Goal: Task Accomplishment & Management: Use online tool/utility

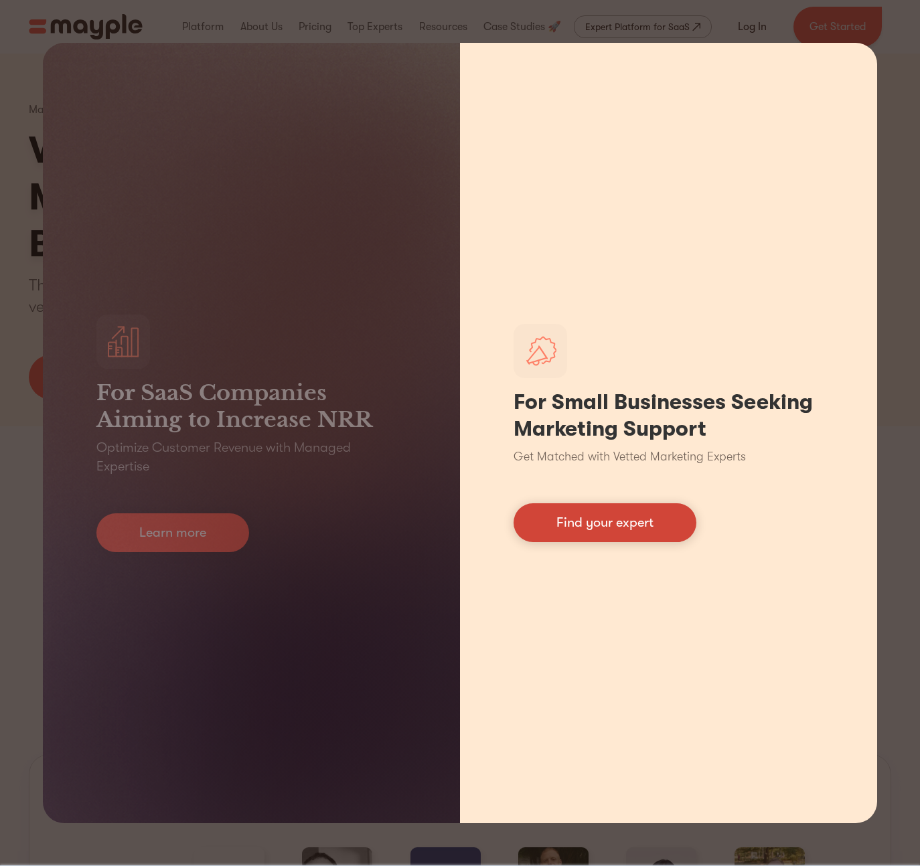
click at [543, 529] on link "Find your expert" at bounding box center [604, 522] width 183 height 39
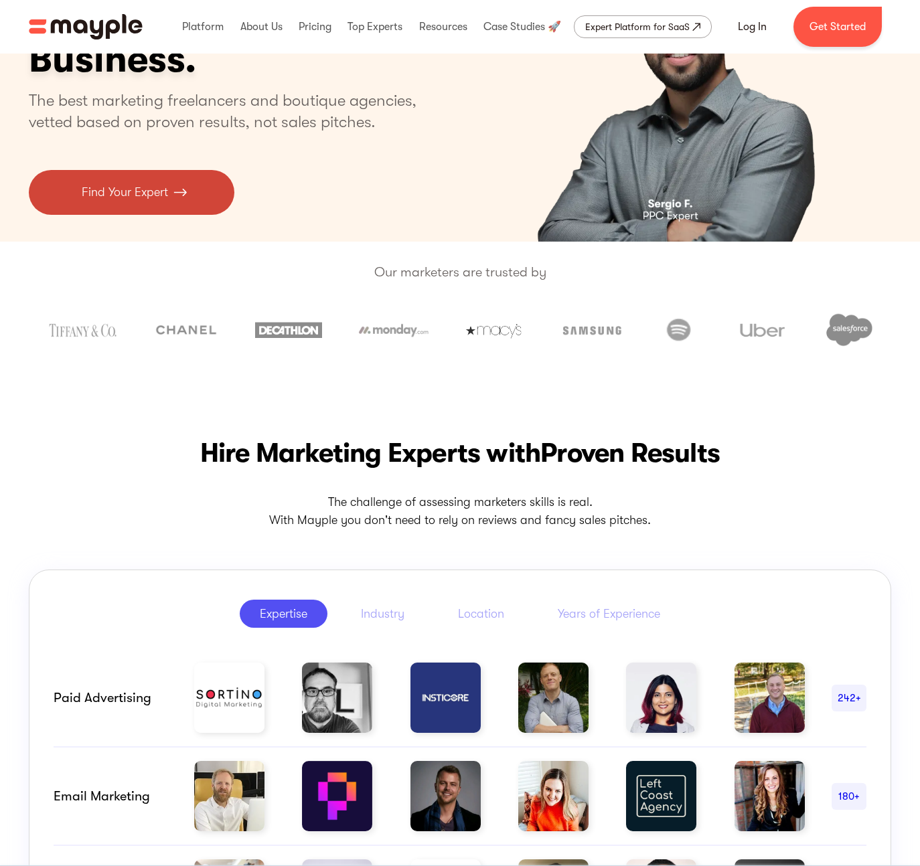
scroll to position [185, 0]
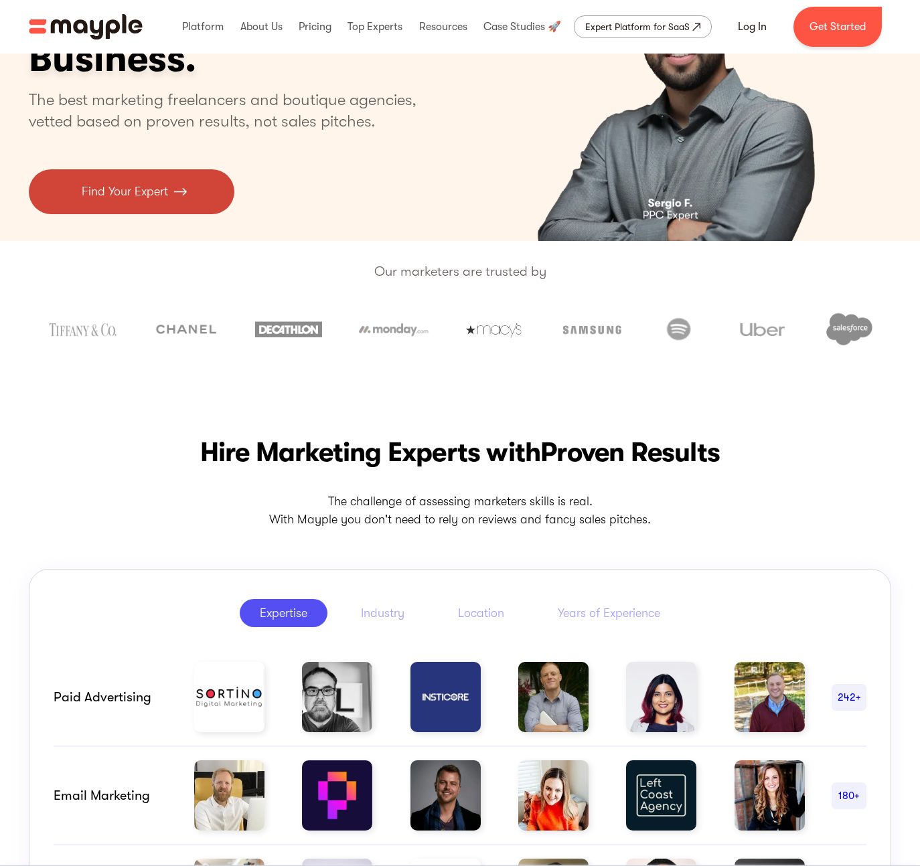
click at [143, 172] on link "Find Your Expert" at bounding box center [131, 191] width 205 height 45
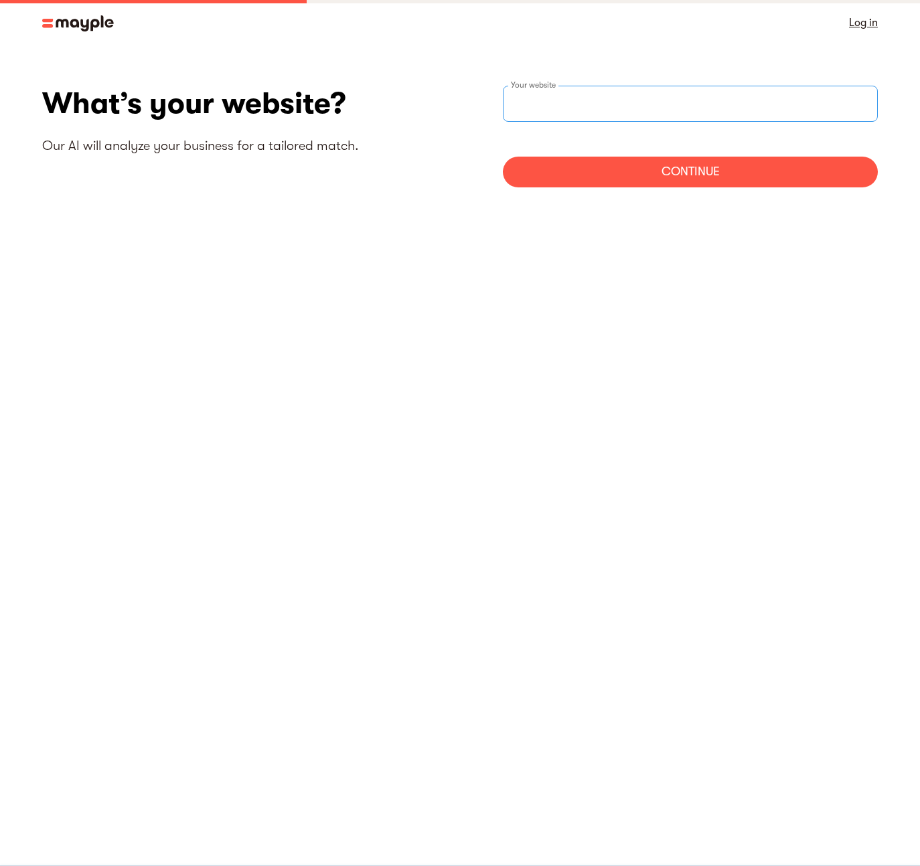
click at [566, 110] on input "websiteStep" at bounding box center [690, 104] width 375 height 36
click at [545, 107] on input "https://saelasync.com" at bounding box center [690, 104] width 375 height 36
type input "https://www.saelasync.com"
click at [676, 167] on div "Continue" at bounding box center [690, 172] width 375 height 31
